Goal: Task Accomplishment & Management: Use online tool/utility

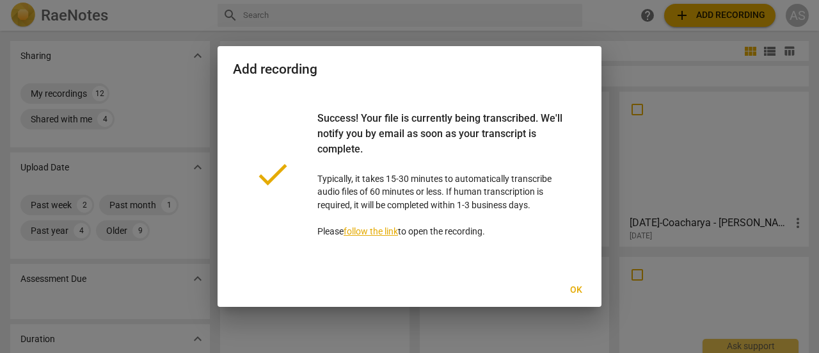
drag, startPoint x: 0, startPoint y: 0, endPoint x: 387, endPoint y: 234, distance: 451.8
click at [387, 234] on link "follow the link" at bounding box center [371, 231] width 54 height 10
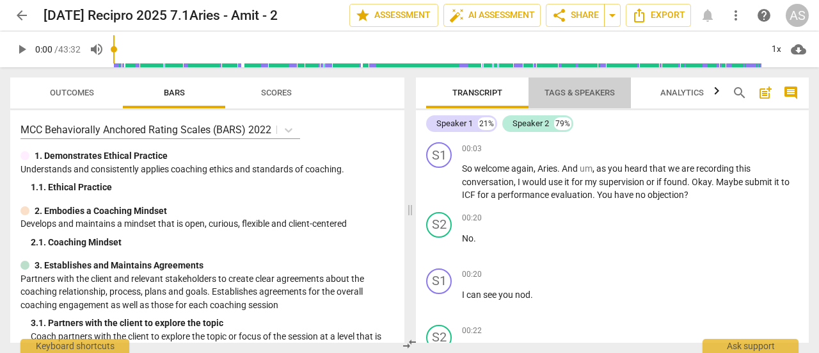
click at [587, 95] on span "Tags & Speakers" at bounding box center [580, 93] width 70 height 10
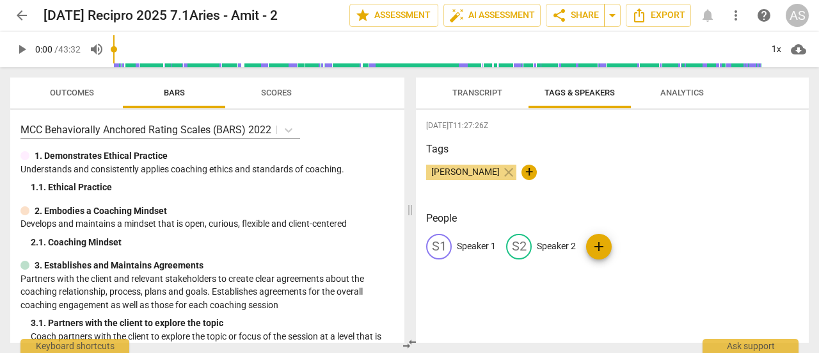
click at [482, 248] on p "Speaker 1" at bounding box center [476, 245] width 39 height 13
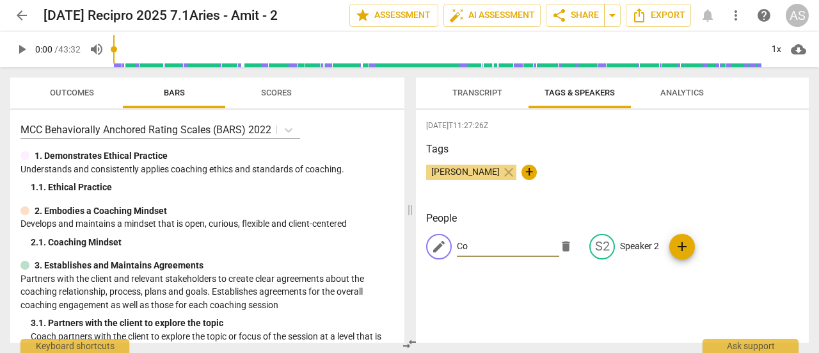
type input "C"
type input "A"
type input "Coach"
click at [605, 252] on div "edit" at bounding box center [603, 247] width 26 height 26
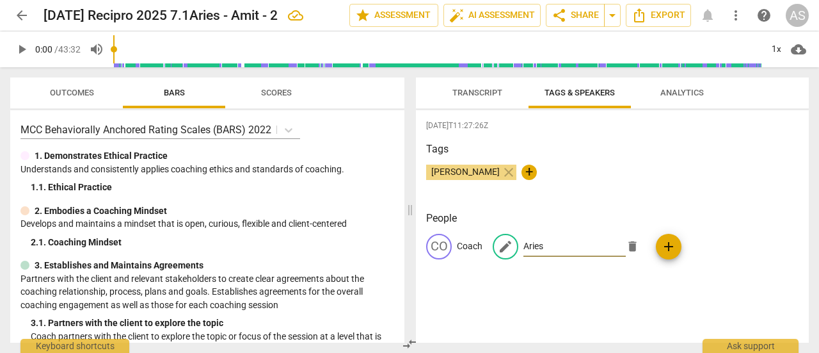
type input "Aries"
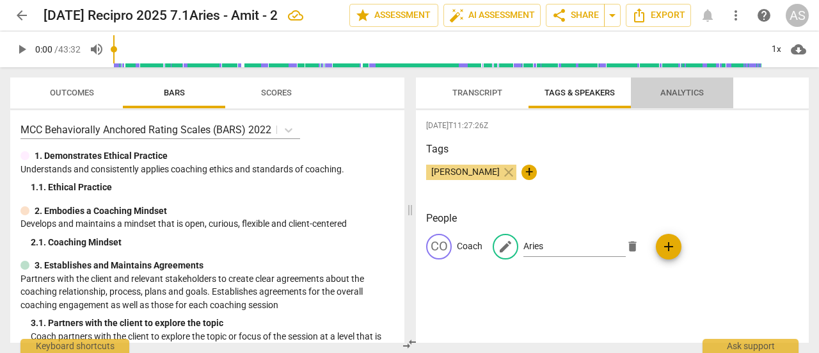
click at [673, 97] on span "Analytics" at bounding box center [683, 93] width 44 height 10
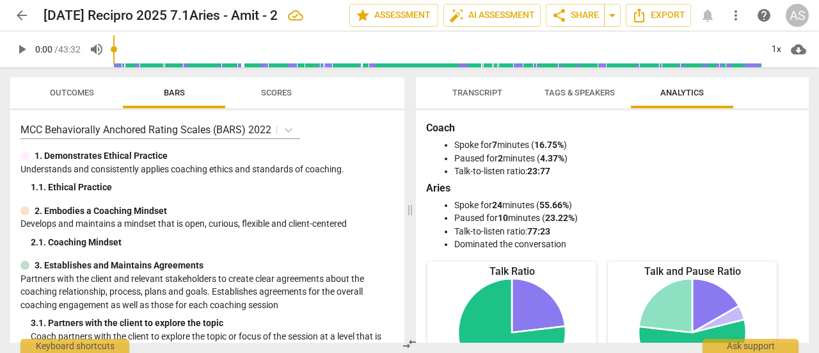
click at [803, 274] on div "Coach Spoke for 7 minutes ( 16.75% ) Paused for 2 minutes ( 4.37% ) Talk-to-lis…" at bounding box center [612, 226] width 393 height 232
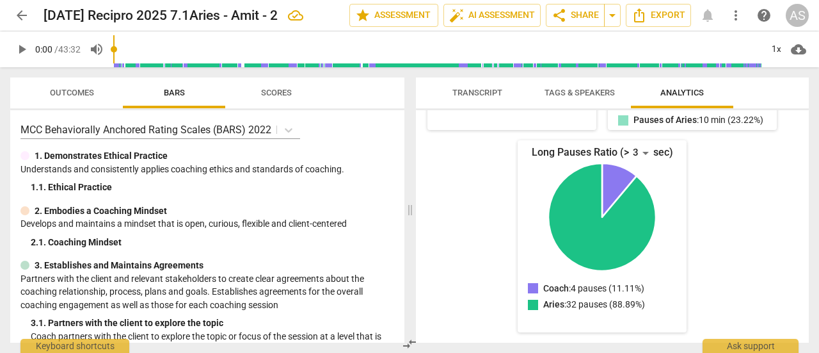
scroll to position [357, 0]
click at [804, 171] on div "Coach Spoke for 7 minutes ( 16.75% ) Paused for 2 minutes ( 4.37% ) Talk-to-lis…" at bounding box center [612, 226] width 393 height 232
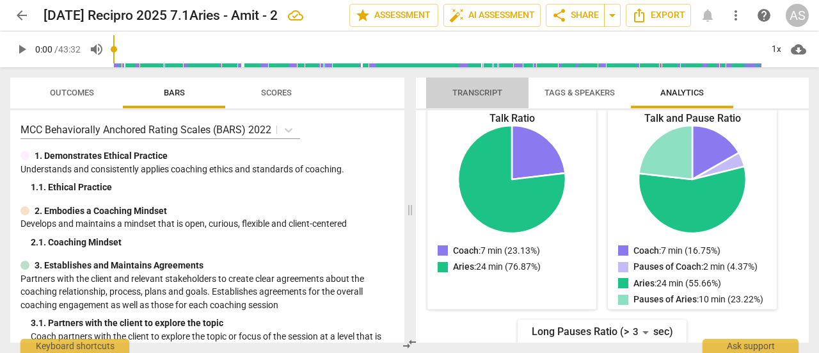
click at [478, 96] on span "Transcript" at bounding box center [478, 93] width 50 height 10
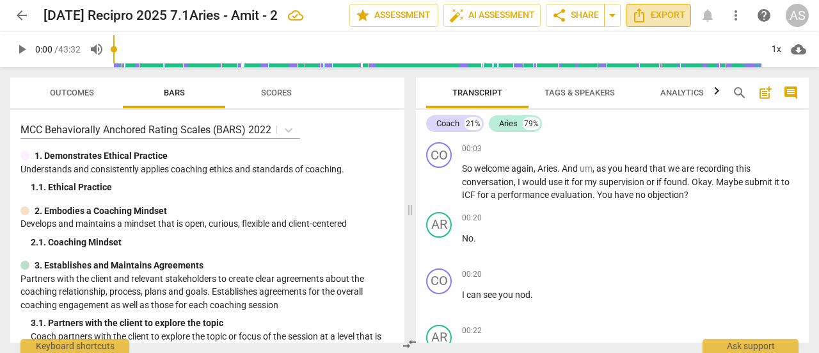
click at [675, 18] on span "Export" at bounding box center [659, 15] width 54 height 15
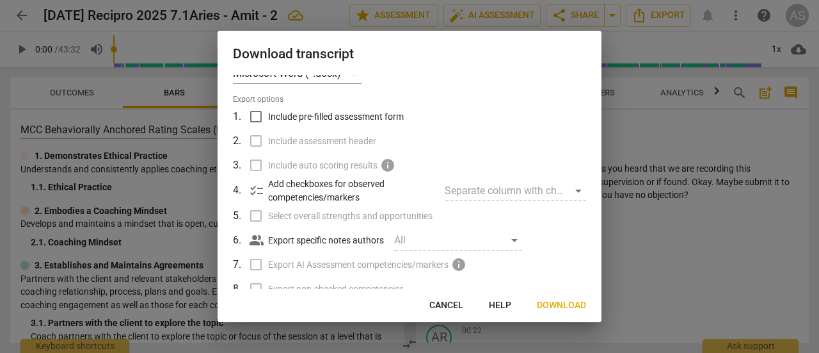
scroll to position [0, 0]
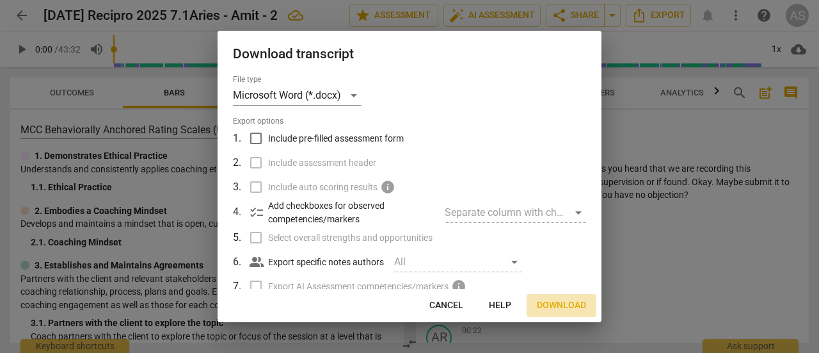
click at [563, 305] on span "Download" at bounding box center [561, 305] width 49 height 13
